Goal: Transaction & Acquisition: Purchase product/service

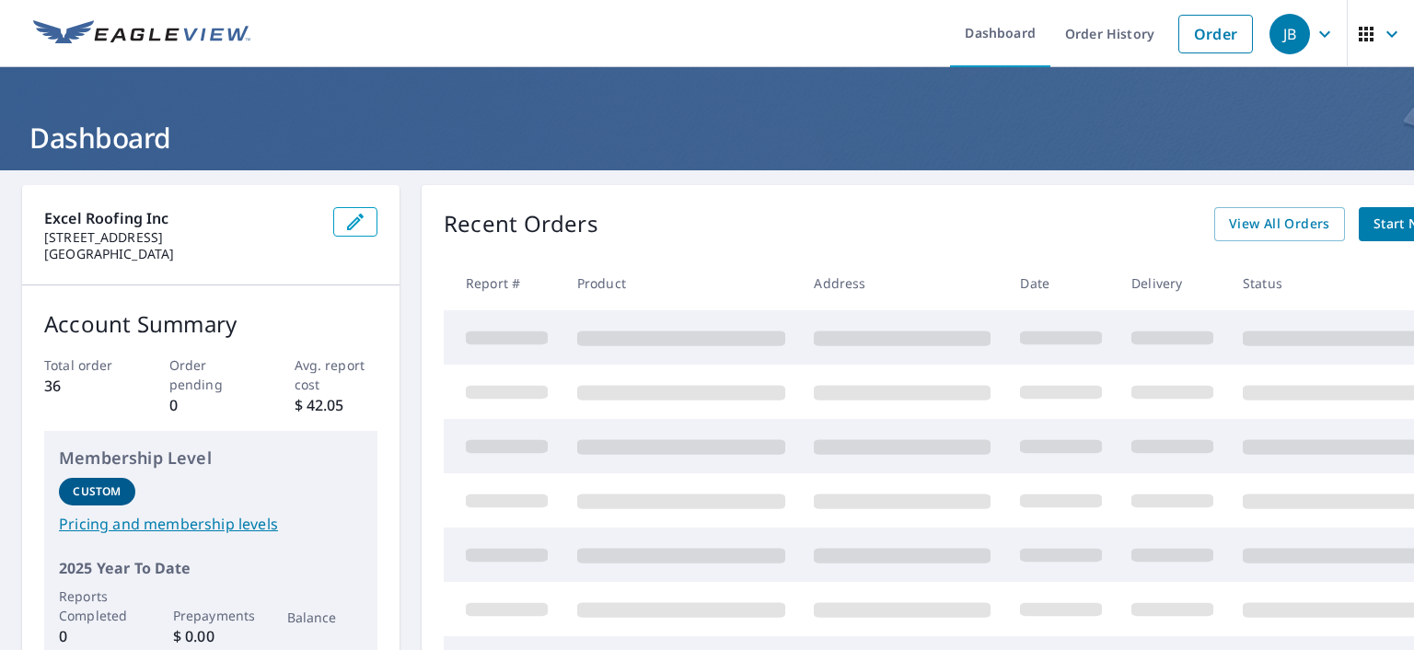
click at [1222, 41] on link "Order" at bounding box center [1216, 34] width 75 height 39
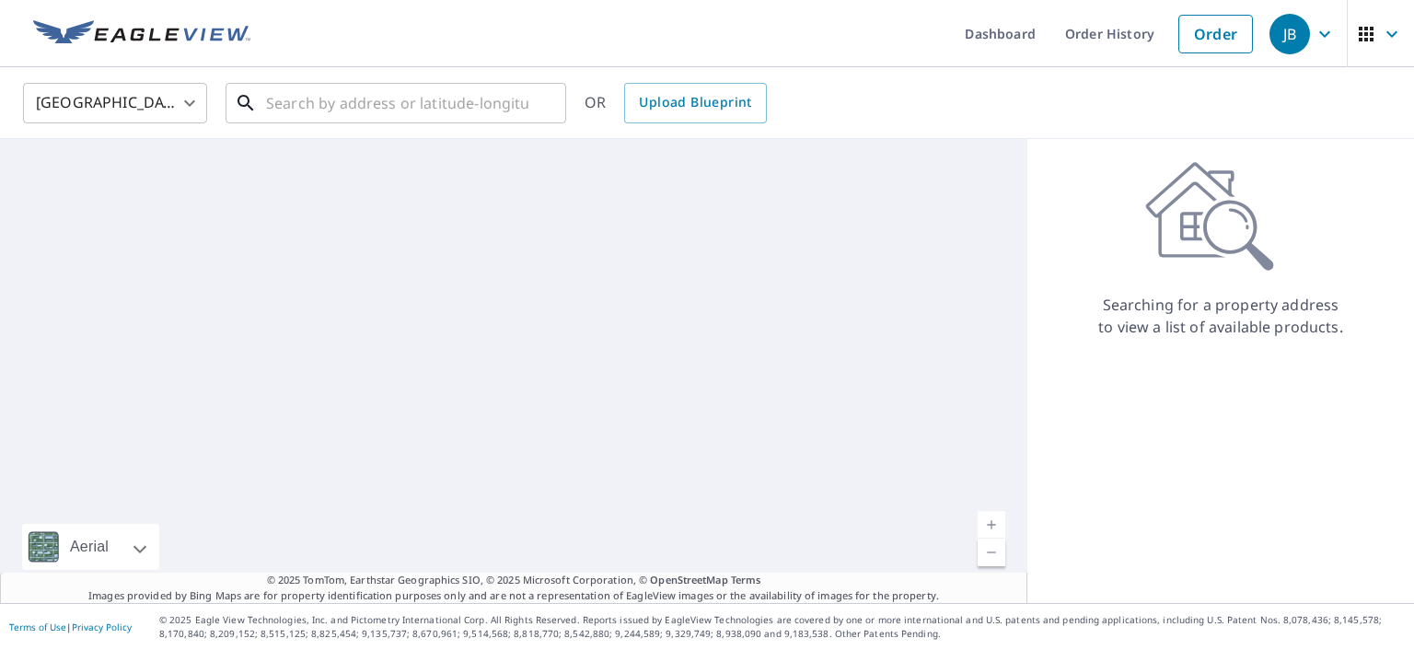
click at [479, 107] on input "text" at bounding box center [397, 103] width 262 height 52
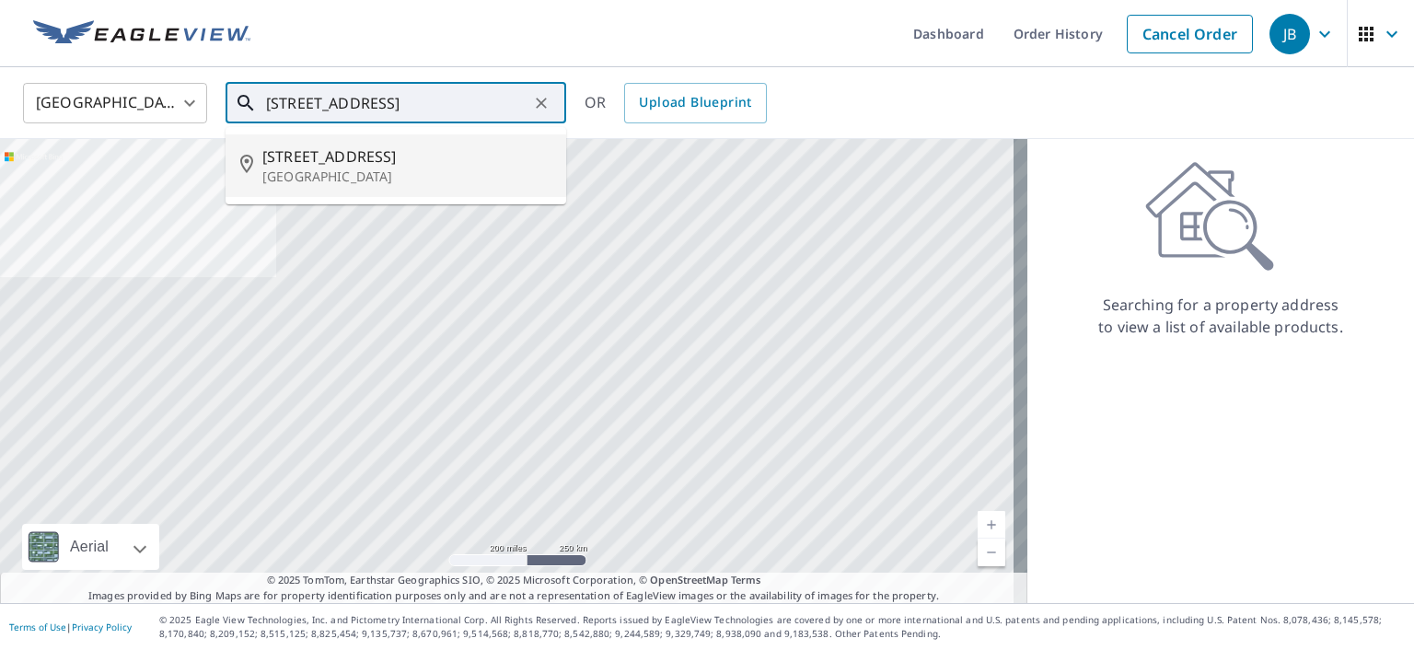
click at [427, 162] on span "[STREET_ADDRESS]" at bounding box center [406, 156] width 289 height 22
type input "[STREET_ADDRESS]"
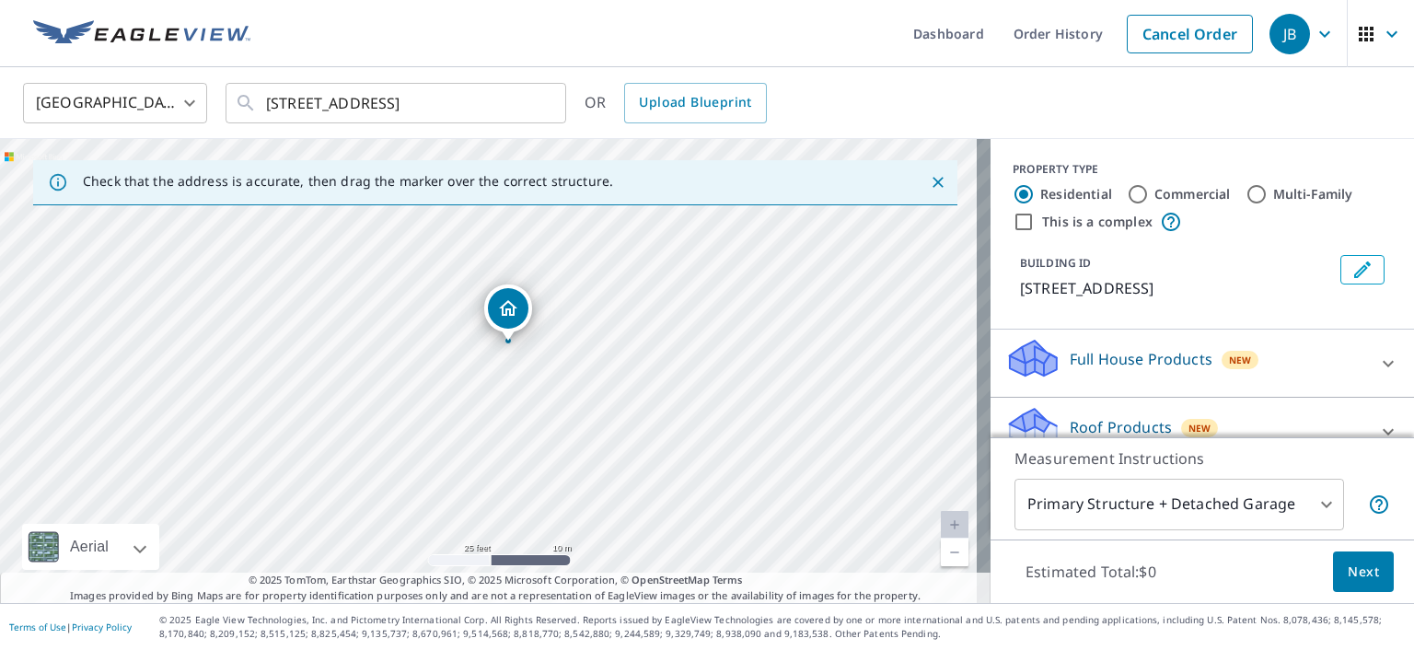
drag, startPoint x: 566, startPoint y: 383, endPoint x: 586, endPoint y: 355, distance: 33.7
click at [586, 355] on div "[STREET_ADDRESS]" at bounding box center [495, 371] width 991 height 464
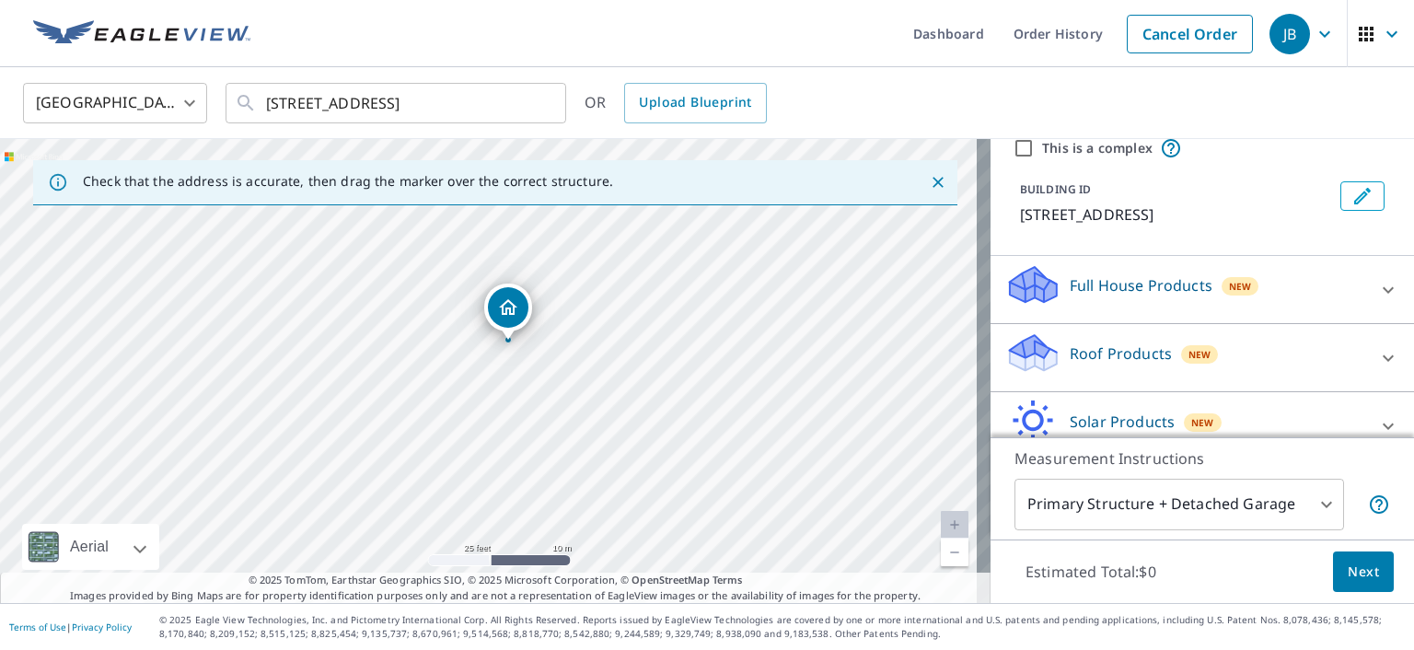
click at [1188, 364] on div "Roof Products New" at bounding box center [1186, 357] width 361 height 52
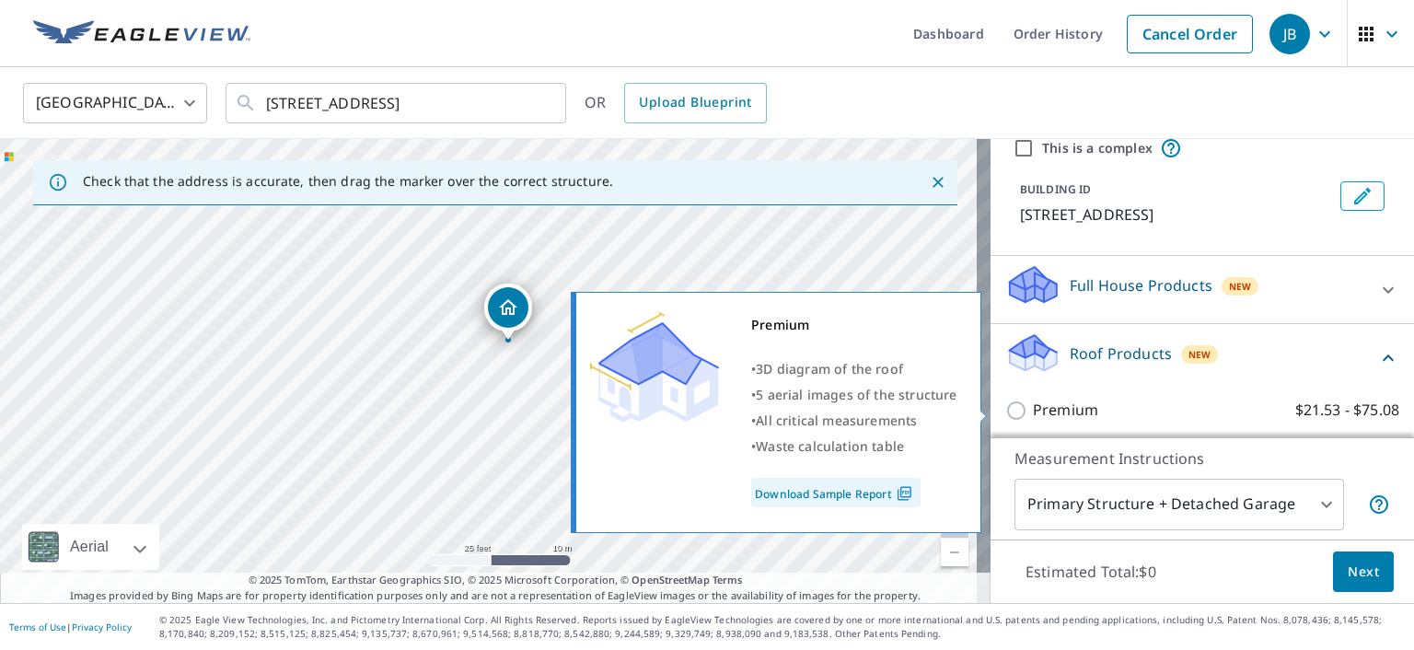
click at [1100, 399] on label "Premium $21.53 - $75.08" at bounding box center [1216, 410] width 366 height 23
click at [1033, 400] on input "Premium $21.53 - $75.08" at bounding box center [1020, 411] width 28 height 22
checkbox input "true"
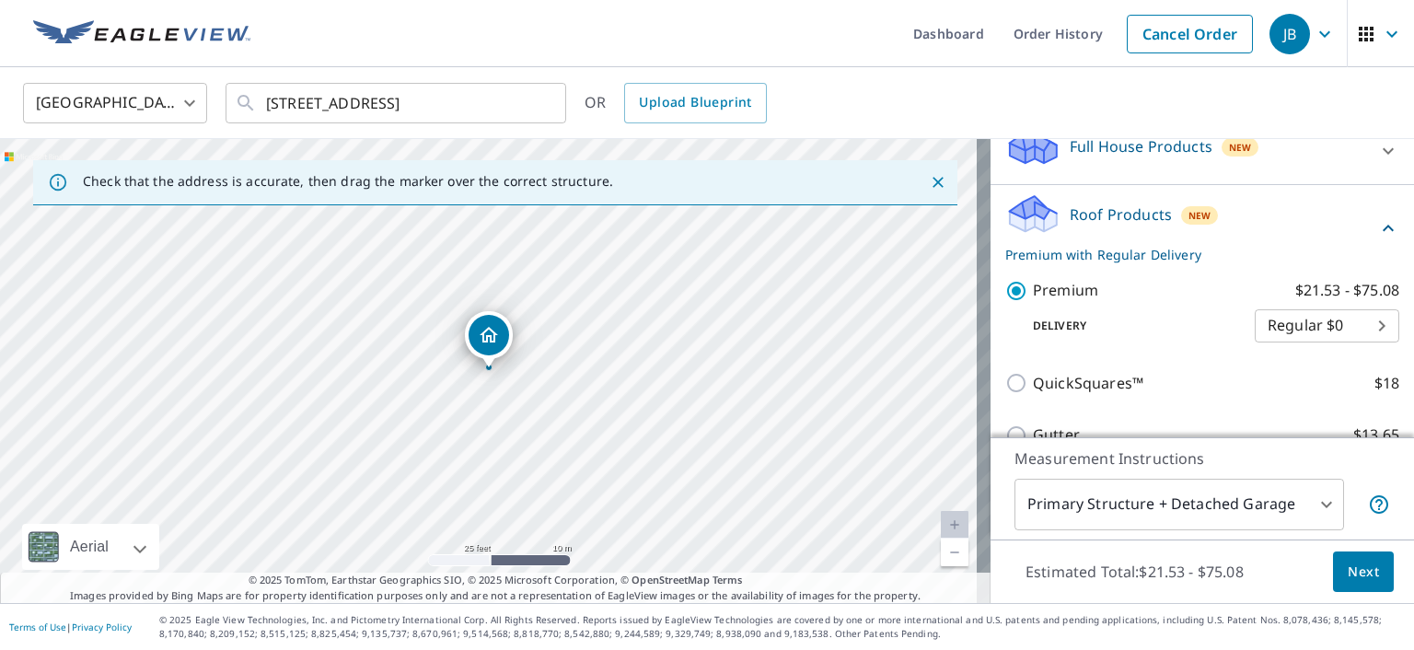
scroll to position [225, 0]
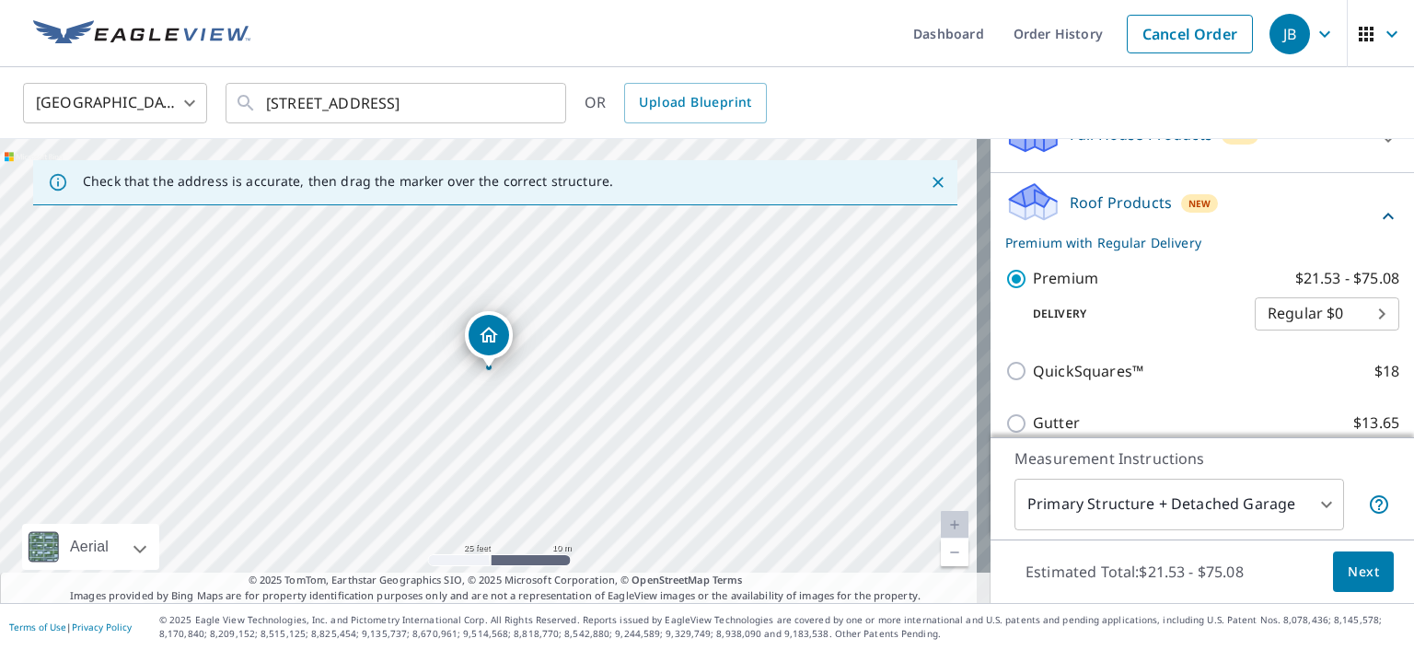
click at [1348, 573] on span "Next" at bounding box center [1363, 572] width 31 height 23
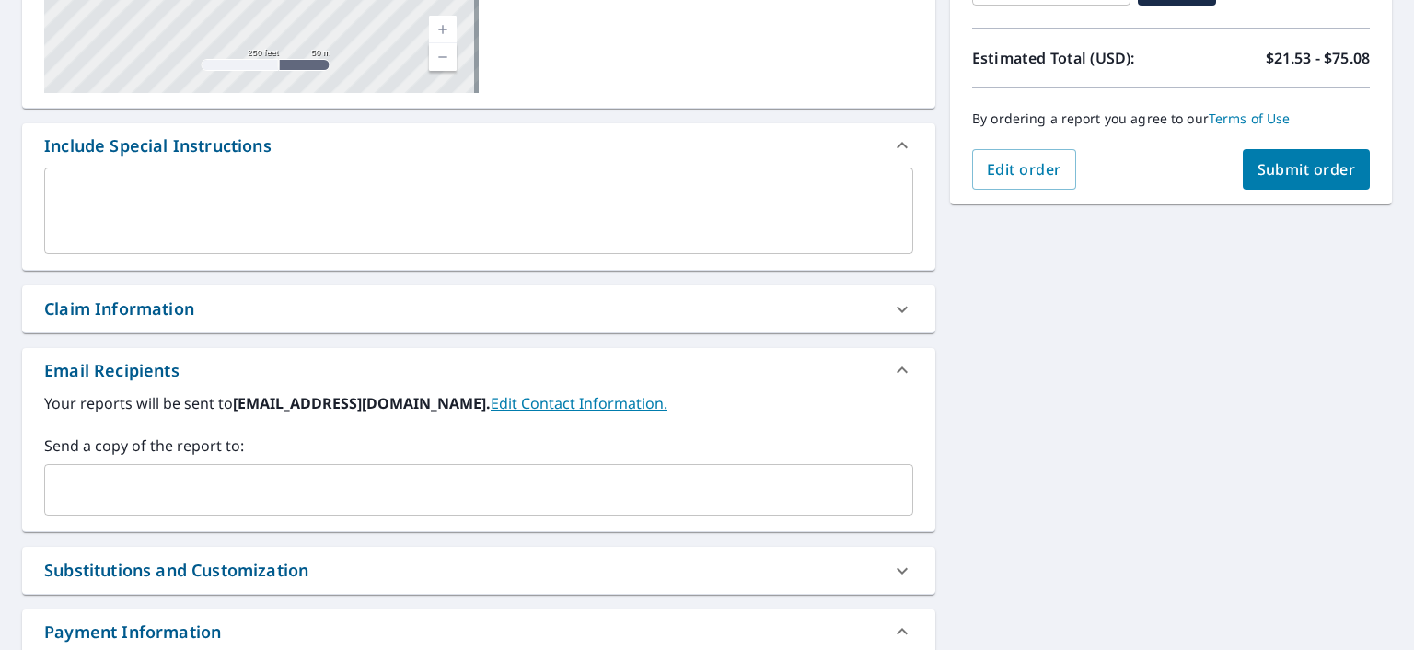
scroll to position [84, 0]
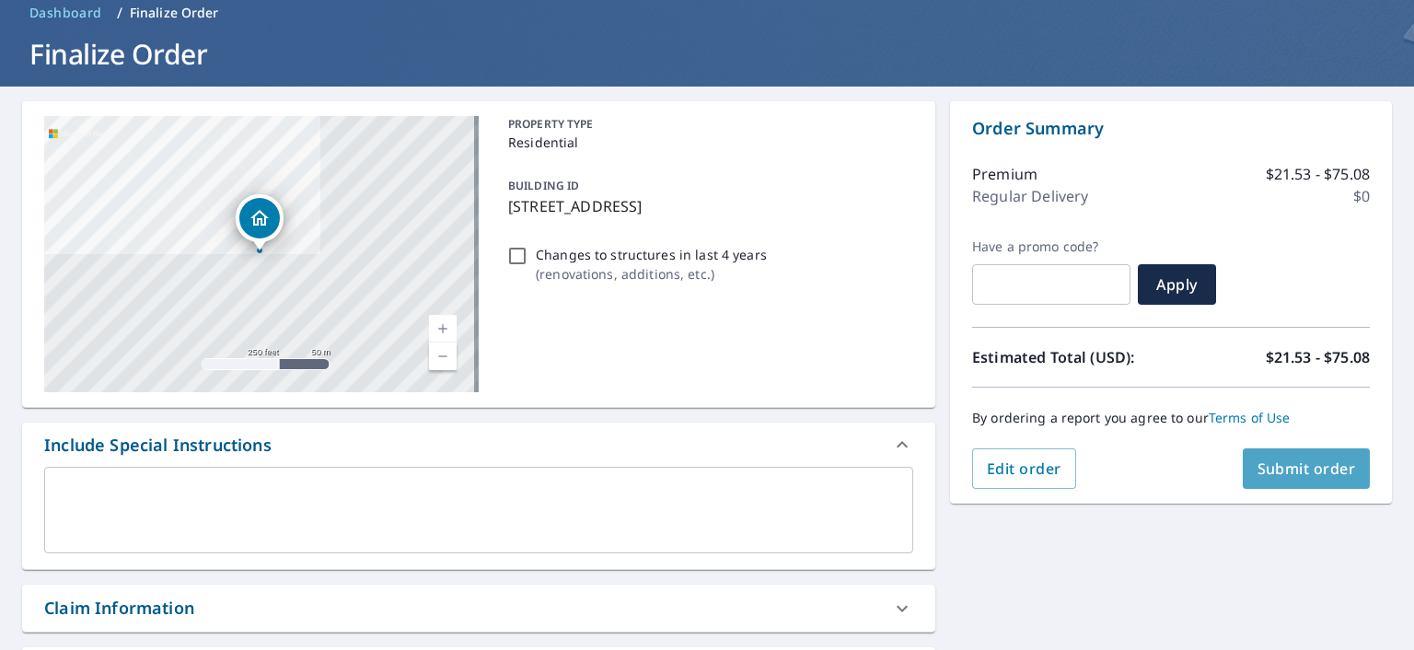
click at [1277, 468] on span "Submit order" at bounding box center [1307, 469] width 99 height 20
checkbox input "true"
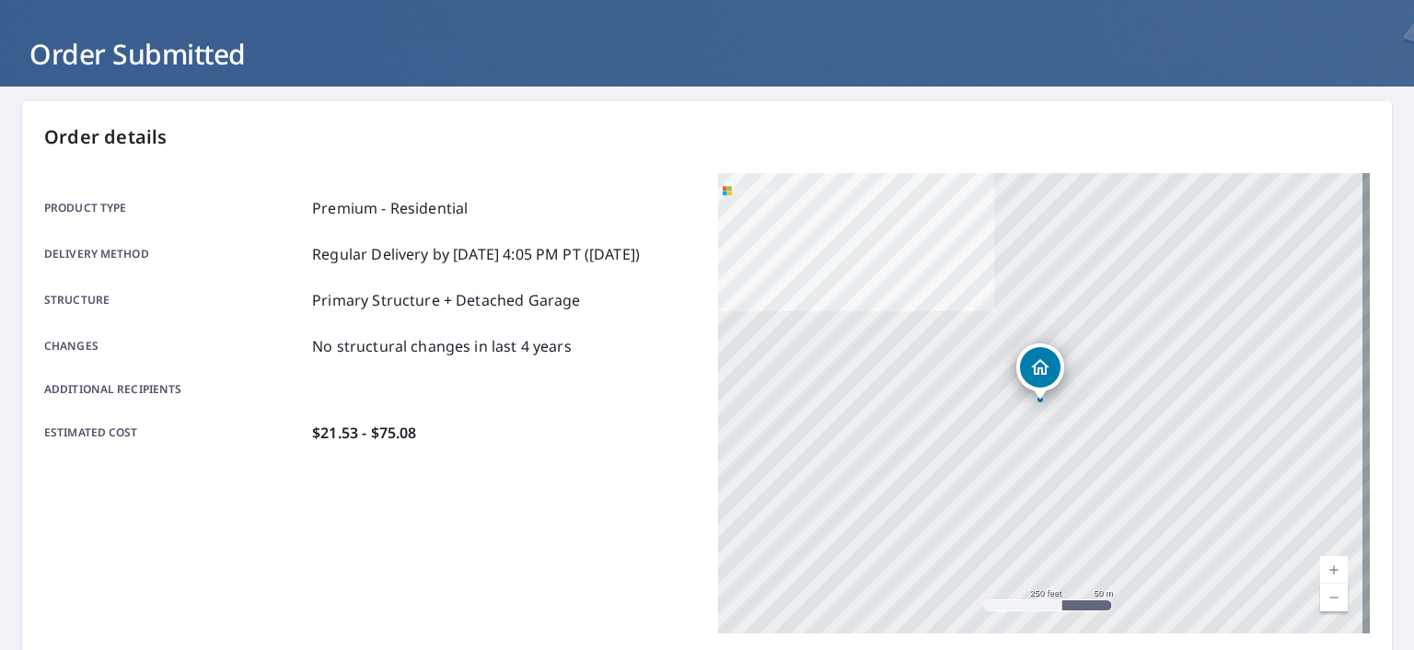
scroll to position [433, 0]
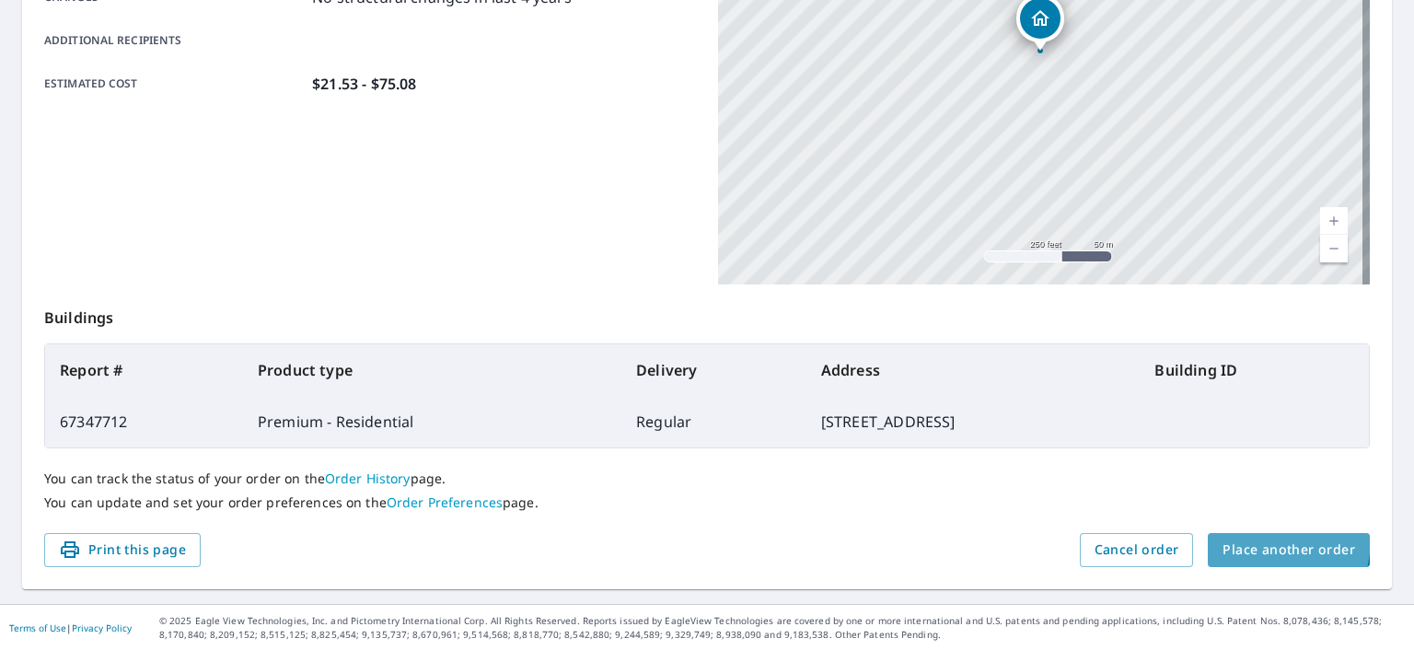
click at [1215, 535] on button "Place another order" at bounding box center [1289, 550] width 162 height 34
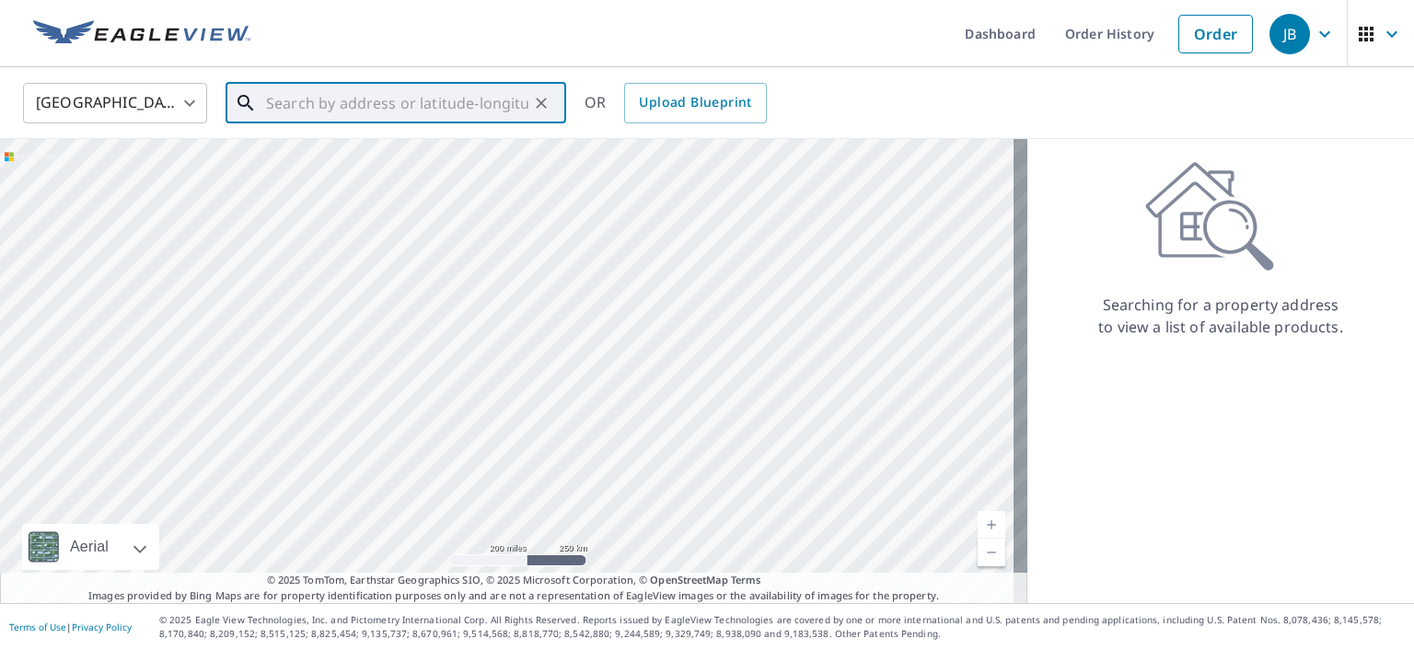
click at [312, 90] on input "text" at bounding box center [397, 103] width 262 height 52
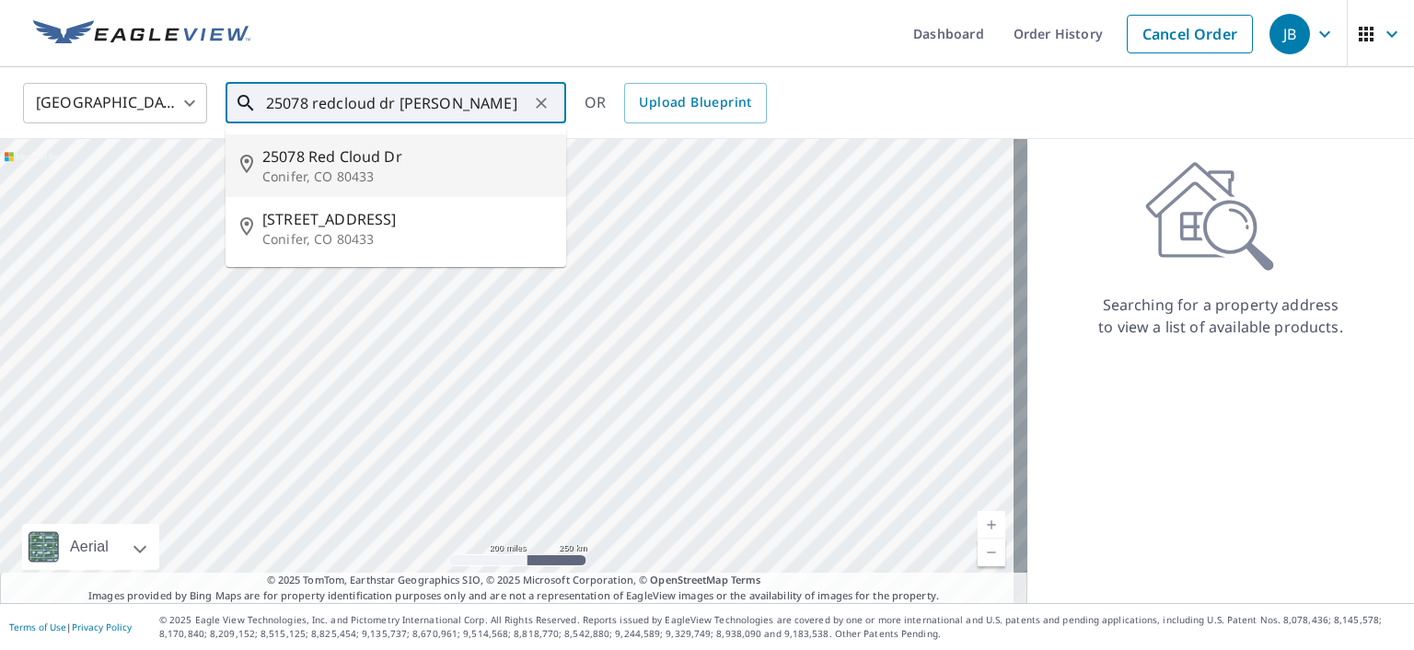
click at [426, 174] on p "Conifer, CO 80433" at bounding box center [406, 177] width 289 height 18
type input "[STREET_ADDRESS][PERSON_NAME]"
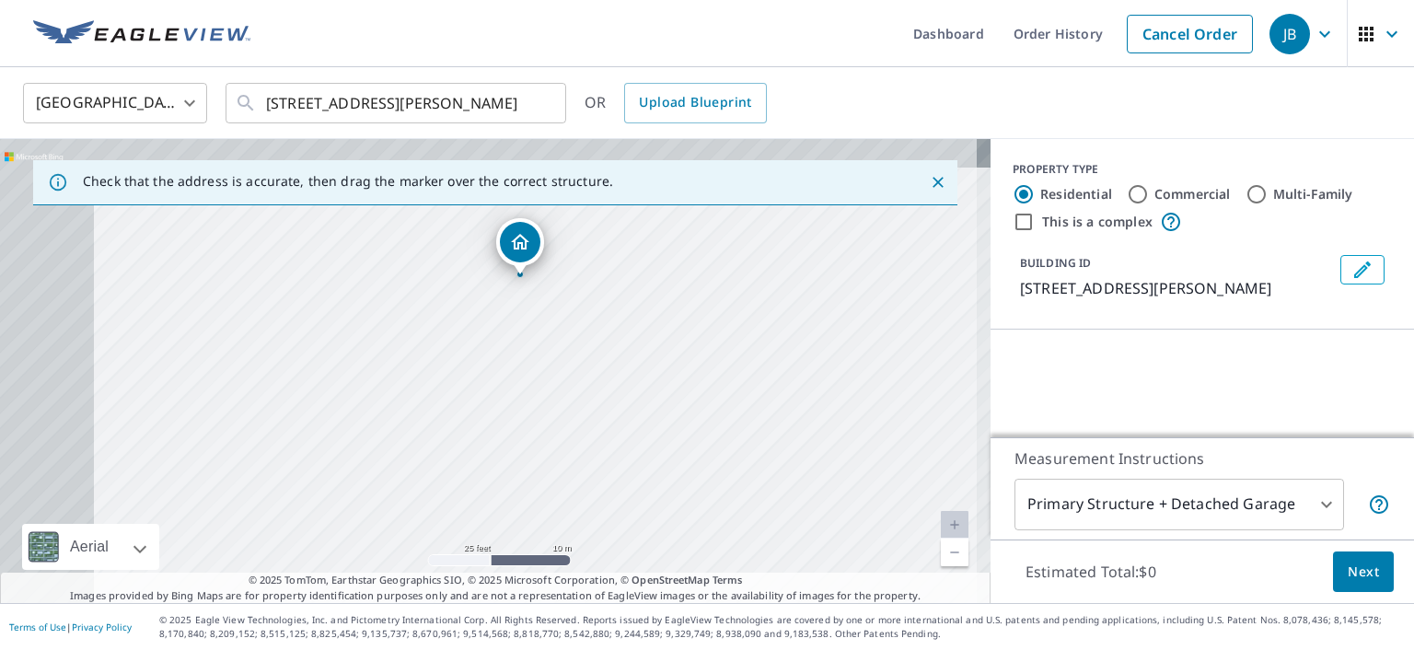
drag, startPoint x: 448, startPoint y: 380, endPoint x: 629, endPoint y: 436, distance: 189.0
click at [629, 436] on div "[STREET_ADDRESS][PERSON_NAME]" at bounding box center [495, 371] width 991 height 464
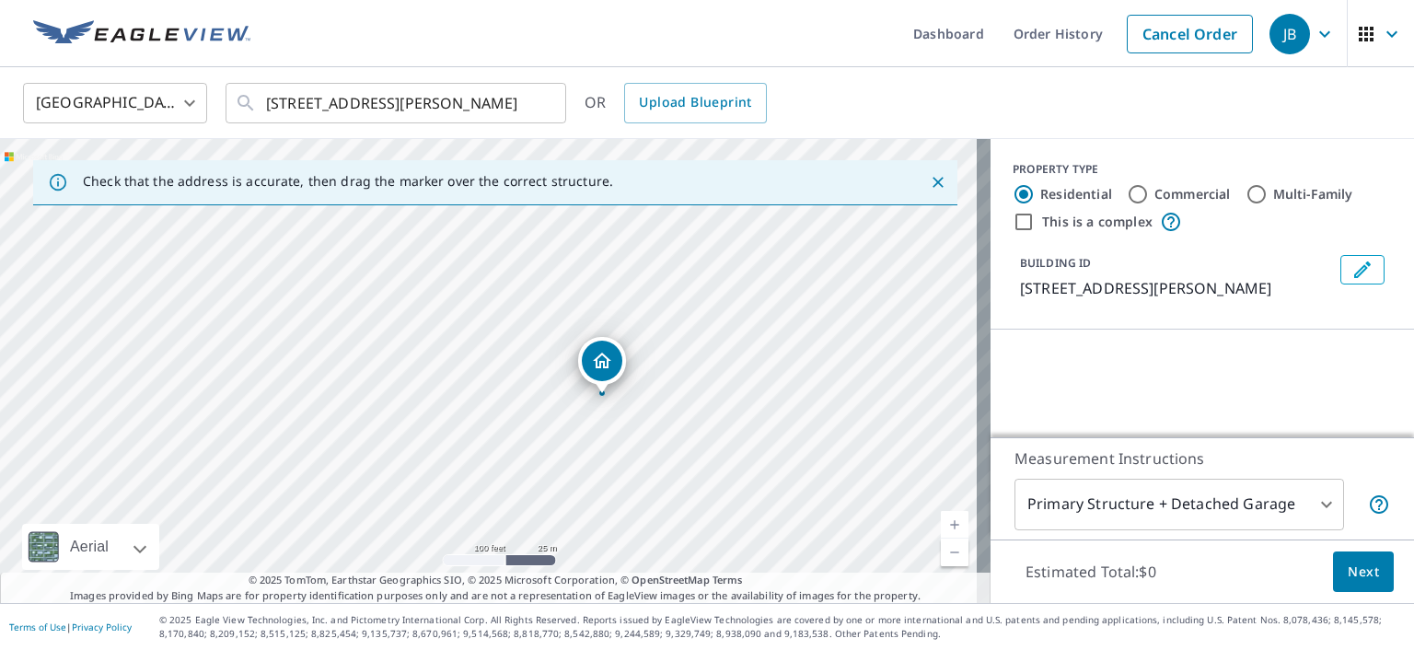
scroll to position [162, 0]
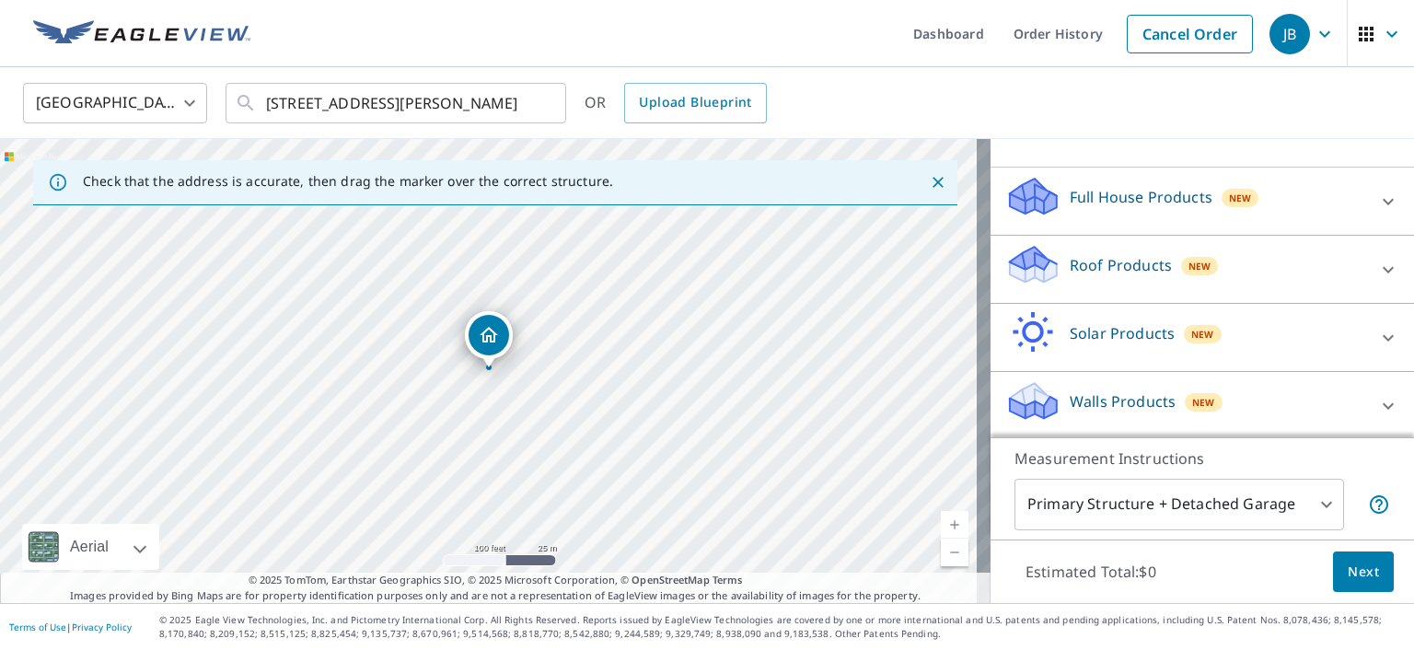
click at [1137, 261] on p "Roof Products" at bounding box center [1121, 265] width 102 height 22
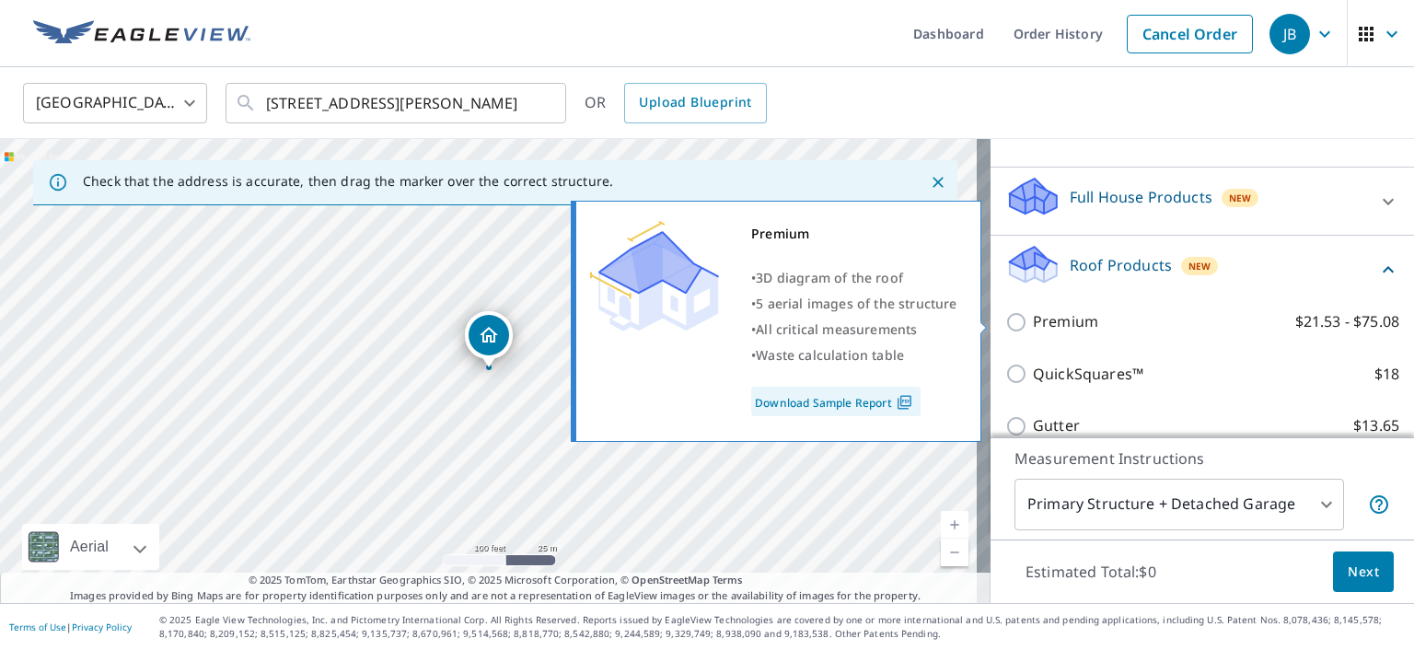
click at [1058, 320] on p "Premium" at bounding box center [1065, 321] width 65 height 23
click at [1033, 320] on input "Premium $21.53 - $75.08" at bounding box center [1020, 322] width 28 height 22
checkbox input "true"
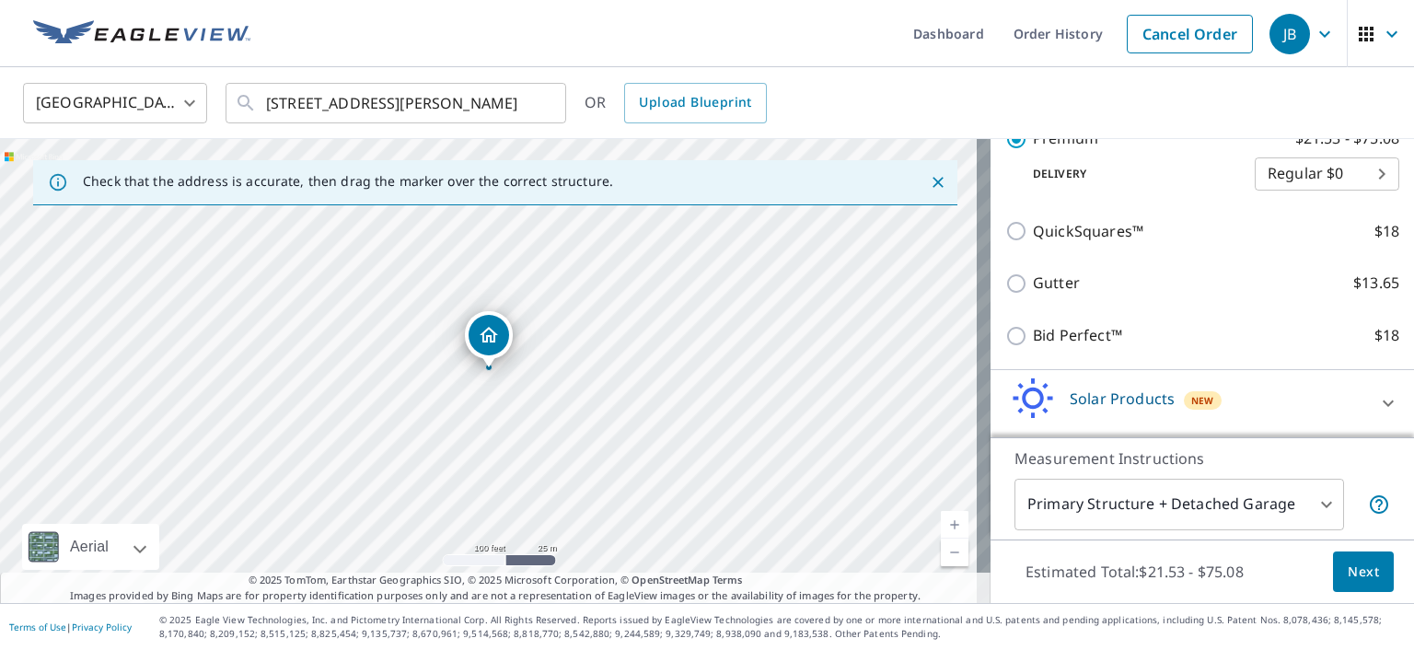
scroll to position [385, 0]
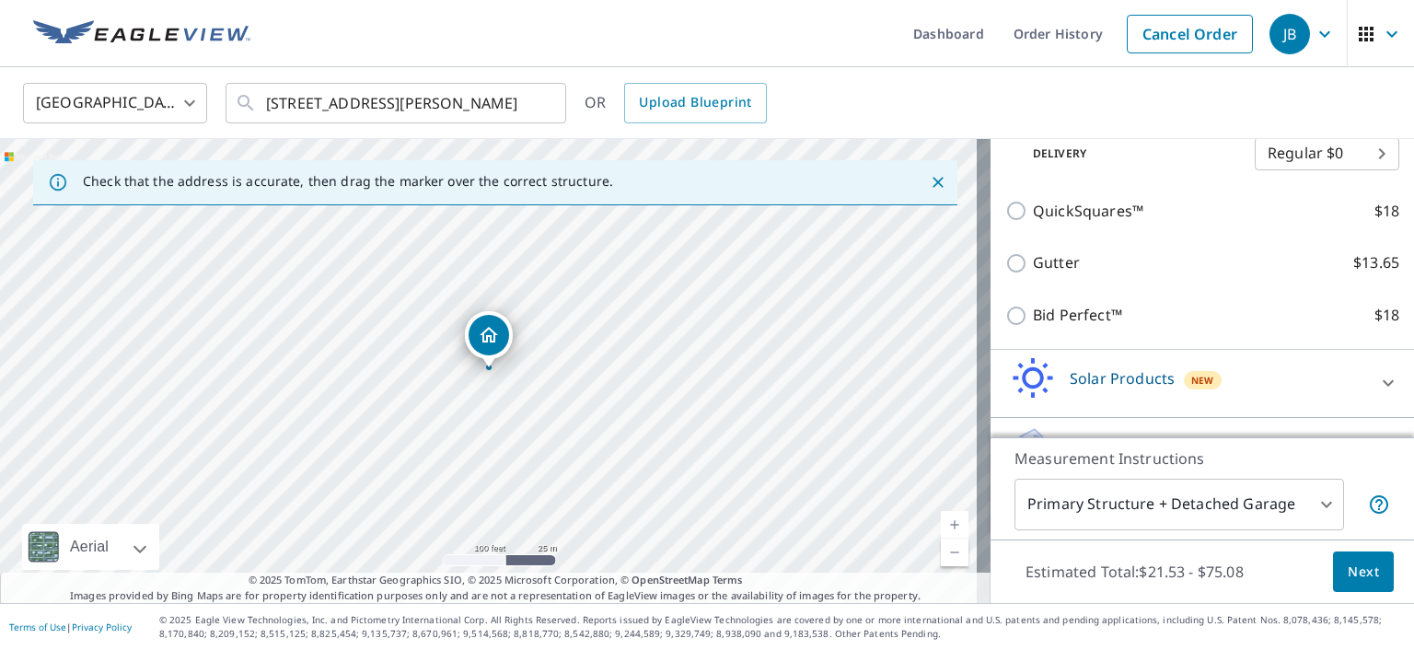
click at [1348, 575] on span "Next" at bounding box center [1363, 572] width 31 height 23
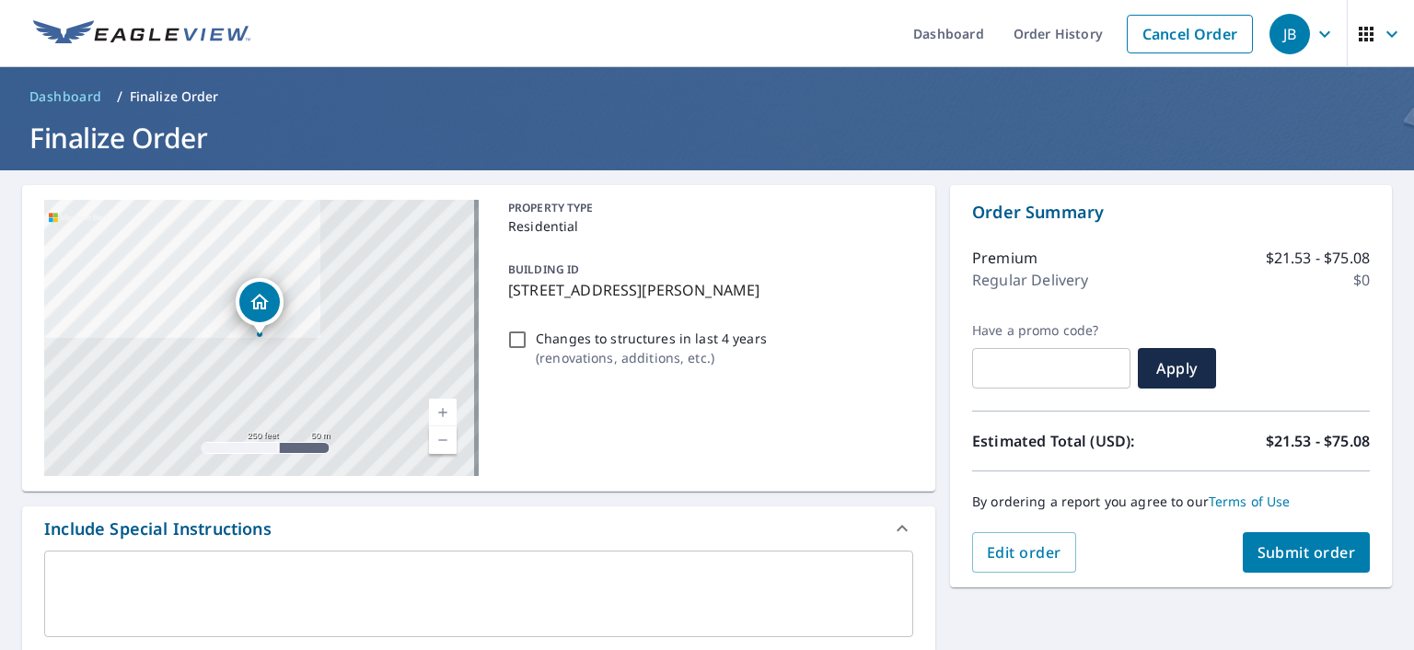
click at [220, 30] on img at bounding box center [141, 34] width 217 height 28
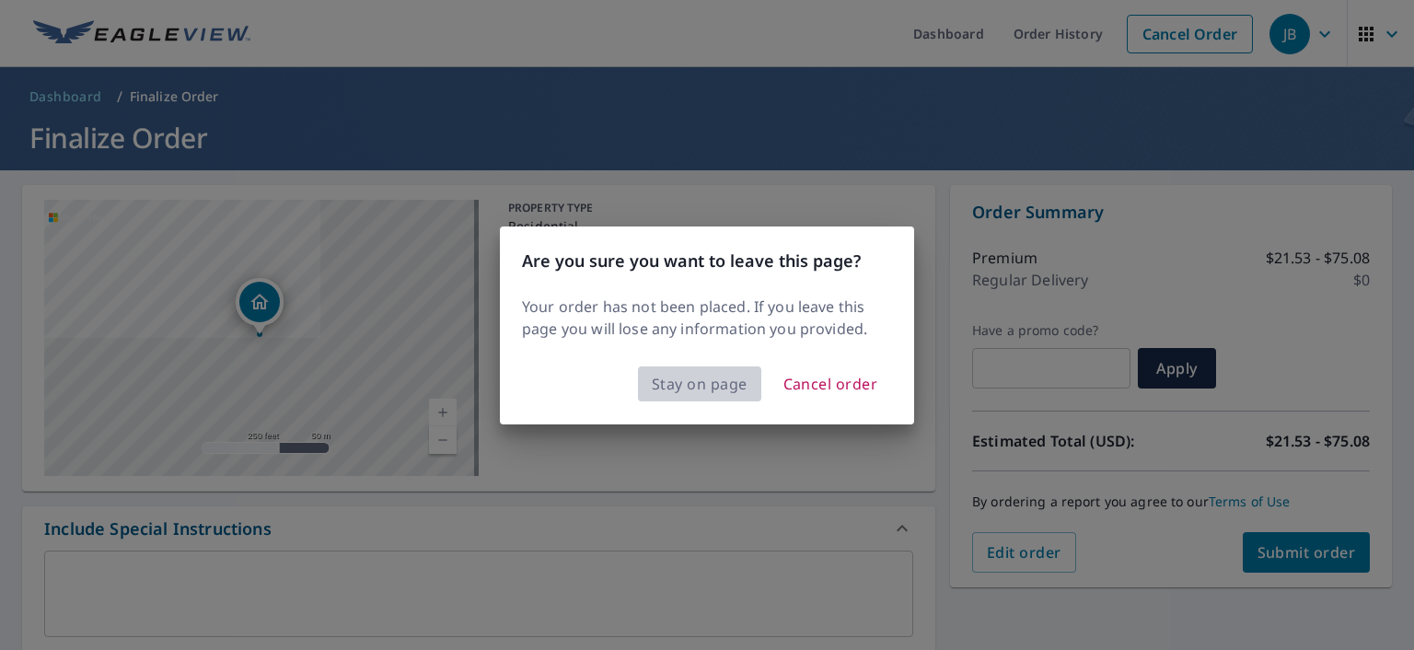
click at [719, 391] on span "Stay on page" at bounding box center [700, 384] width 96 height 26
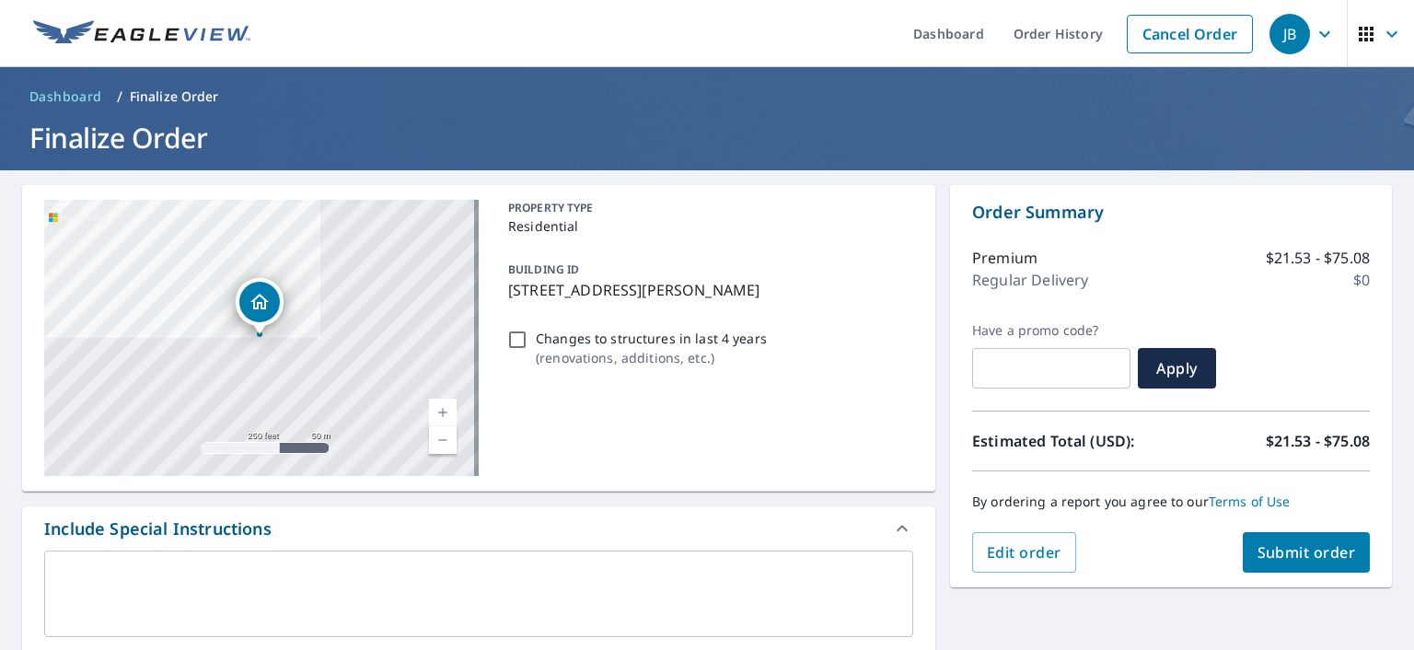
click at [1258, 546] on span "Submit order" at bounding box center [1307, 552] width 99 height 20
checkbox input "true"
